Goal: Navigation & Orientation: Find specific page/section

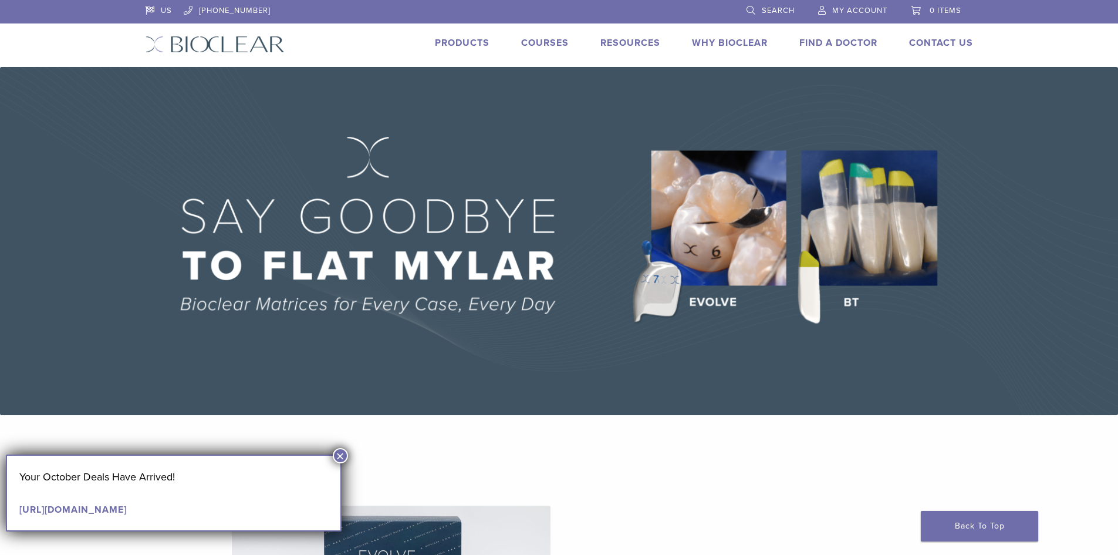
drag, startPoint x: 343, startPoint y: 457, endPoint x: 353, endPoint y: 456, distance: 9.5
click at [343, 458] on button "×" at bounding box center [340, 455] width 15 height 15
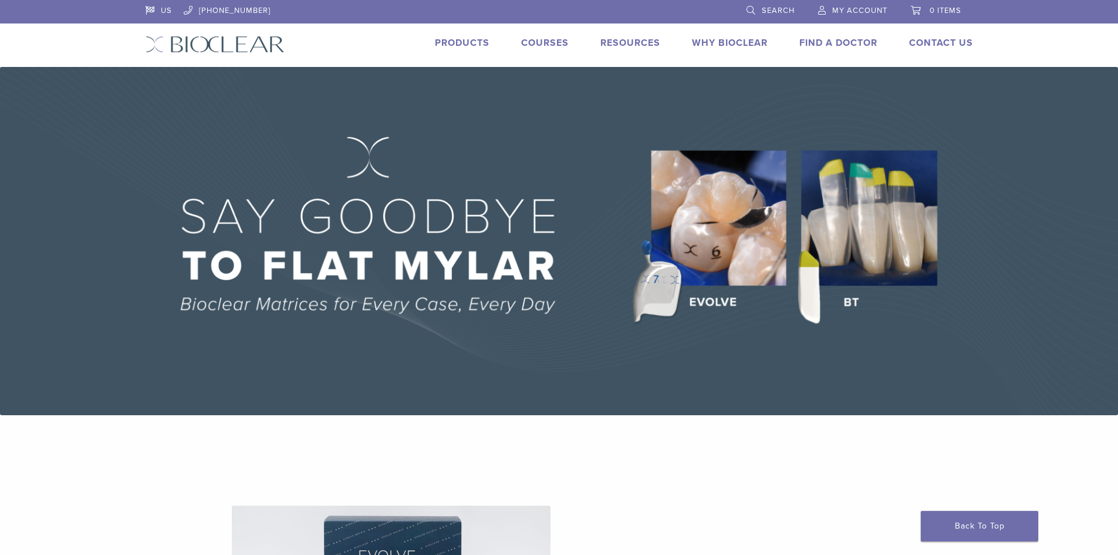
click at [467, 44] on link "Products" at bounding box center [462, 43] width 55 height 12
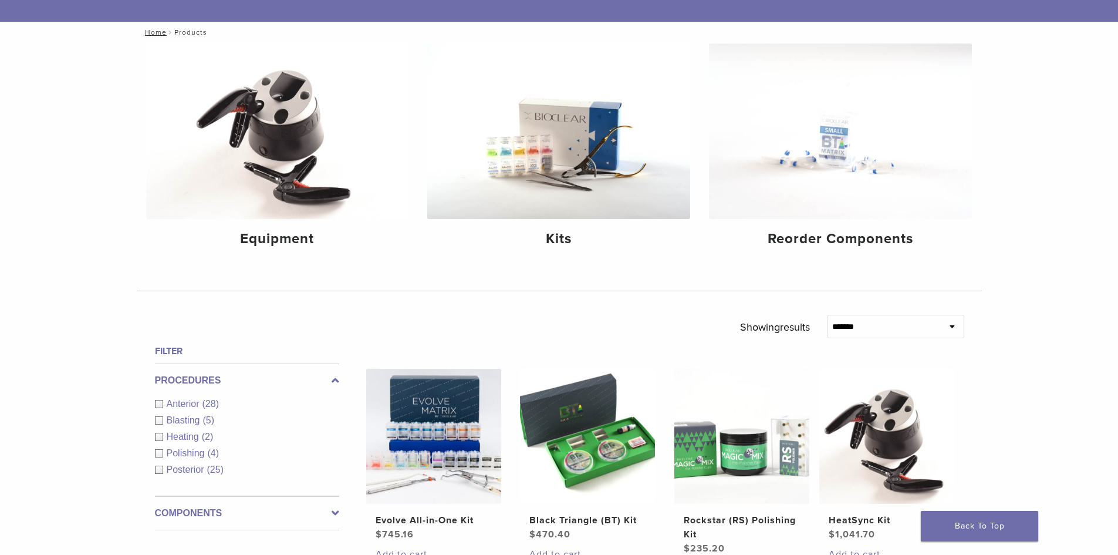
scroll to position [176, 0]
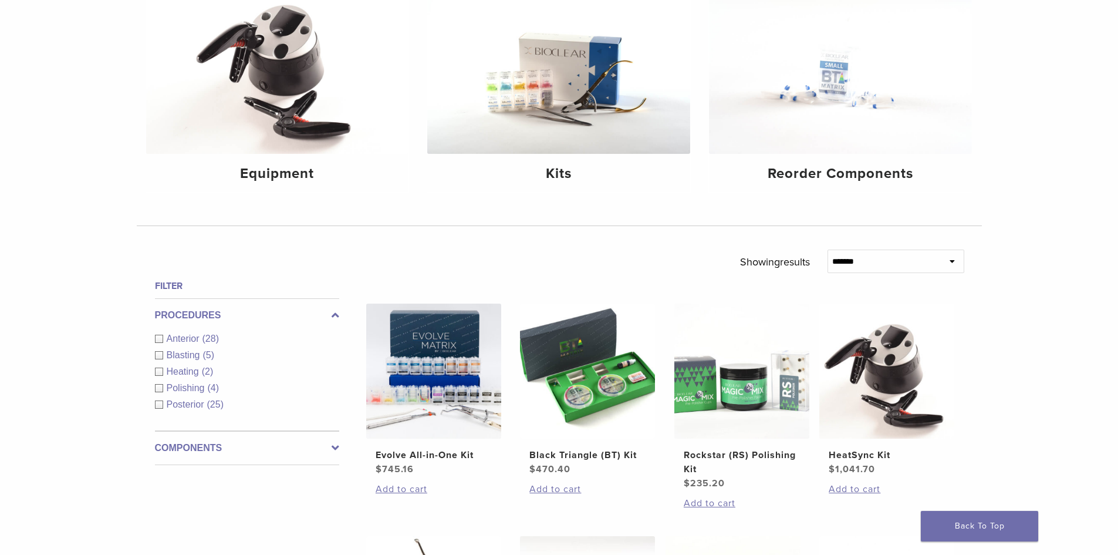
click at [160, 339] on div "Anterior (28)" at bounding box center [247, 339] width 184 height 14
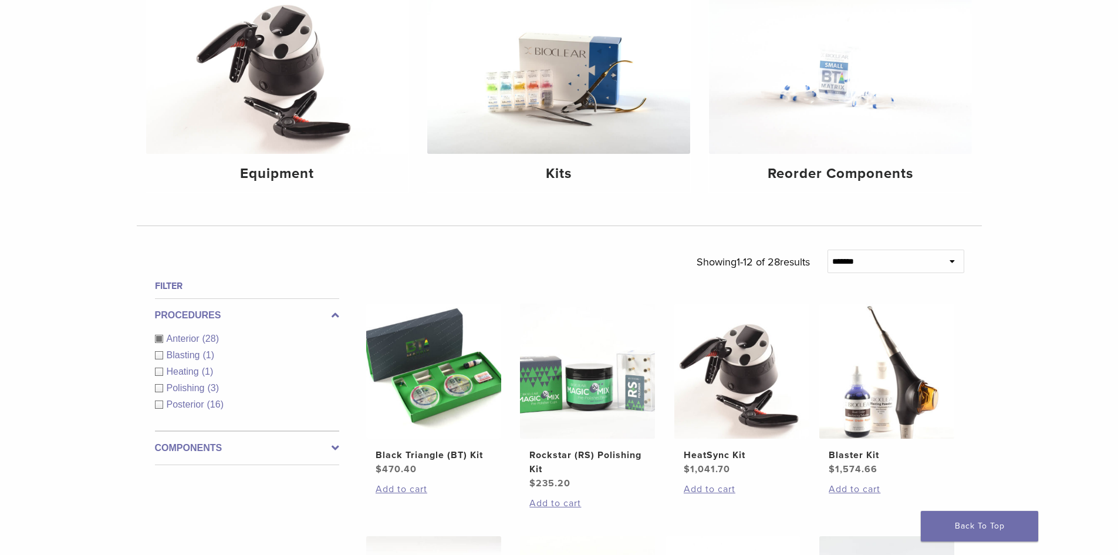
click at [184, 339] on span "Anterior" at bounding box center [185, 338] width 36 height 10
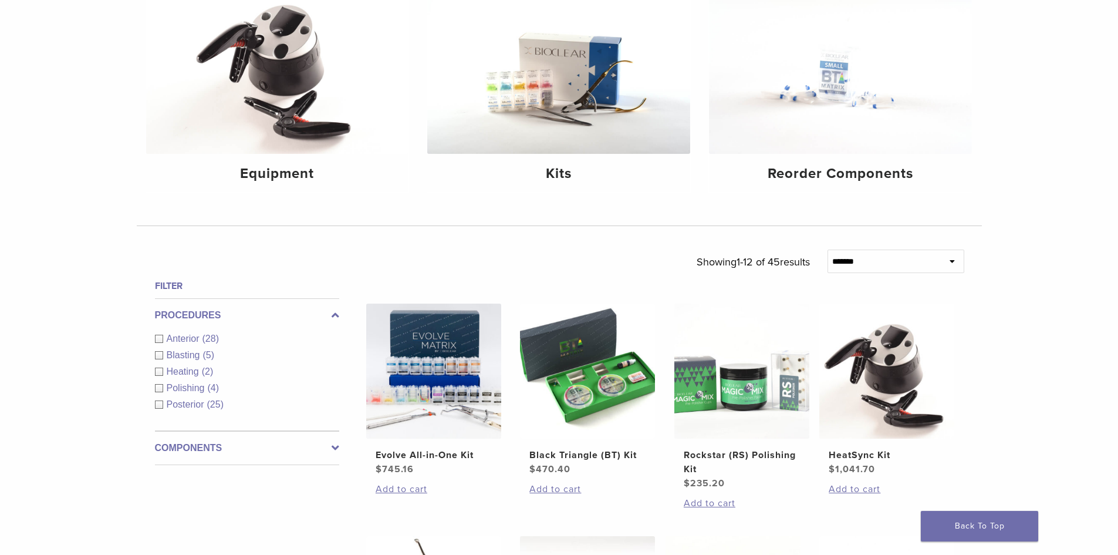
click at [184, 339] on span "Anterior" at bounding box center [185, 338] width 36 height 10
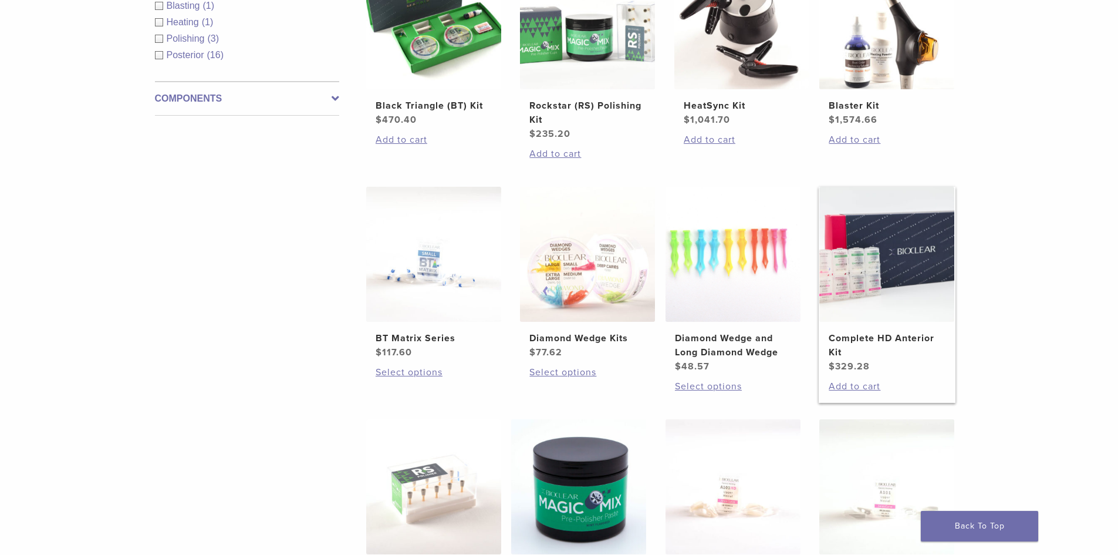
scroll to position [528, 0]
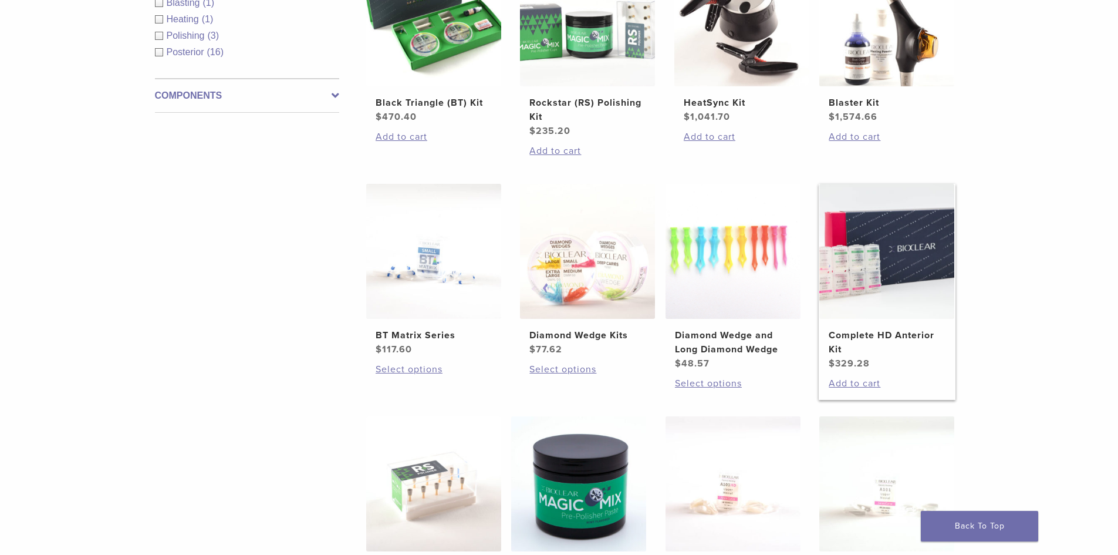
click at [848, 291] on img at bounding box center [887, 251] width 135 height 135
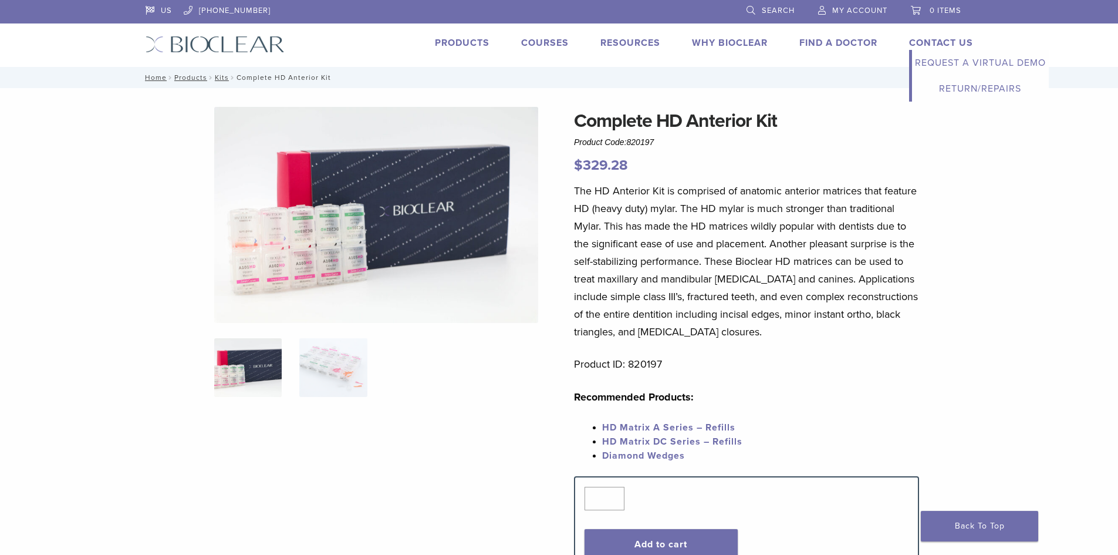
click at [952, 42] on link "Contact Us" at bounding box center [941, 43] width 64 height 12
